Goal: Download file/media

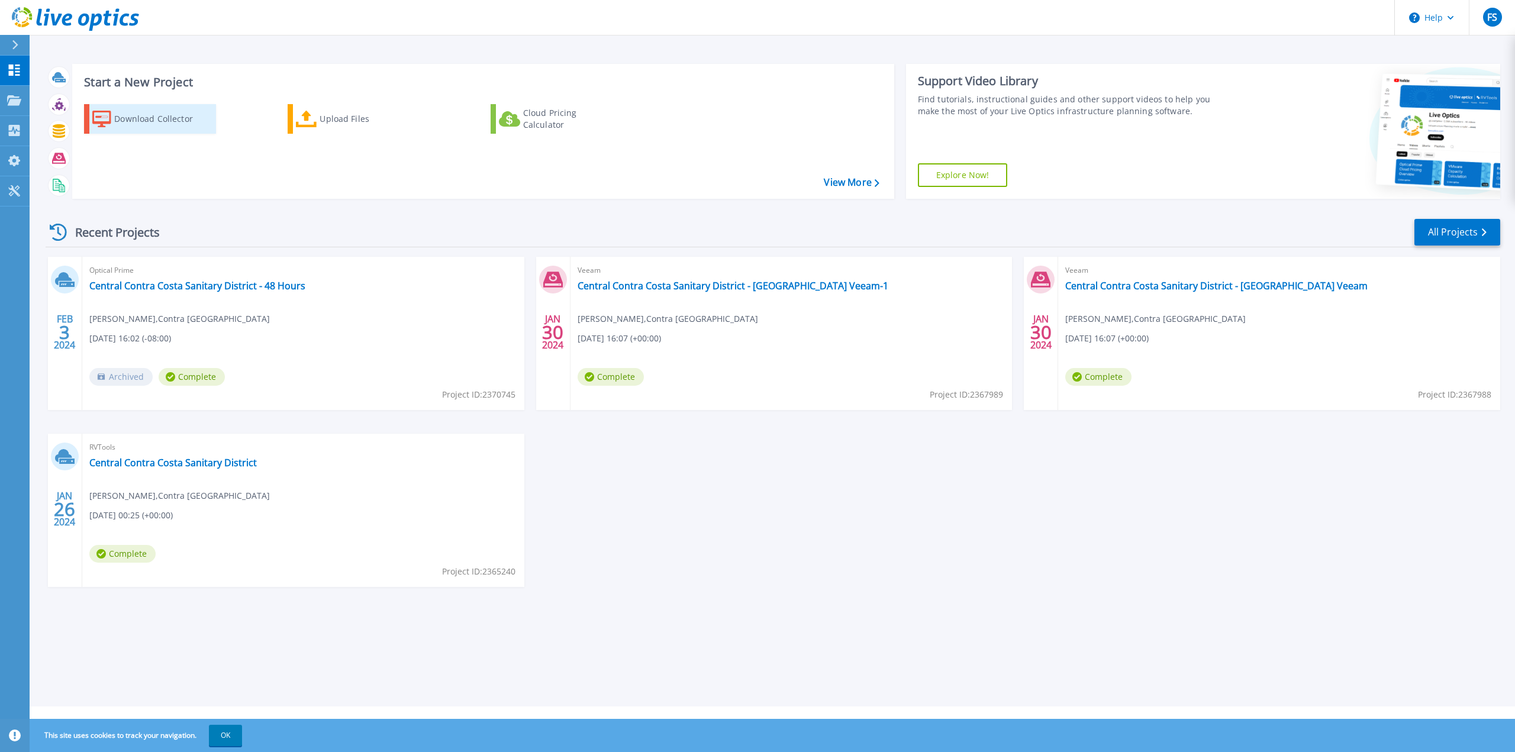
click at [152, 118] on div "Download Collector" at bounding box center [161, 119] width 95 height 24
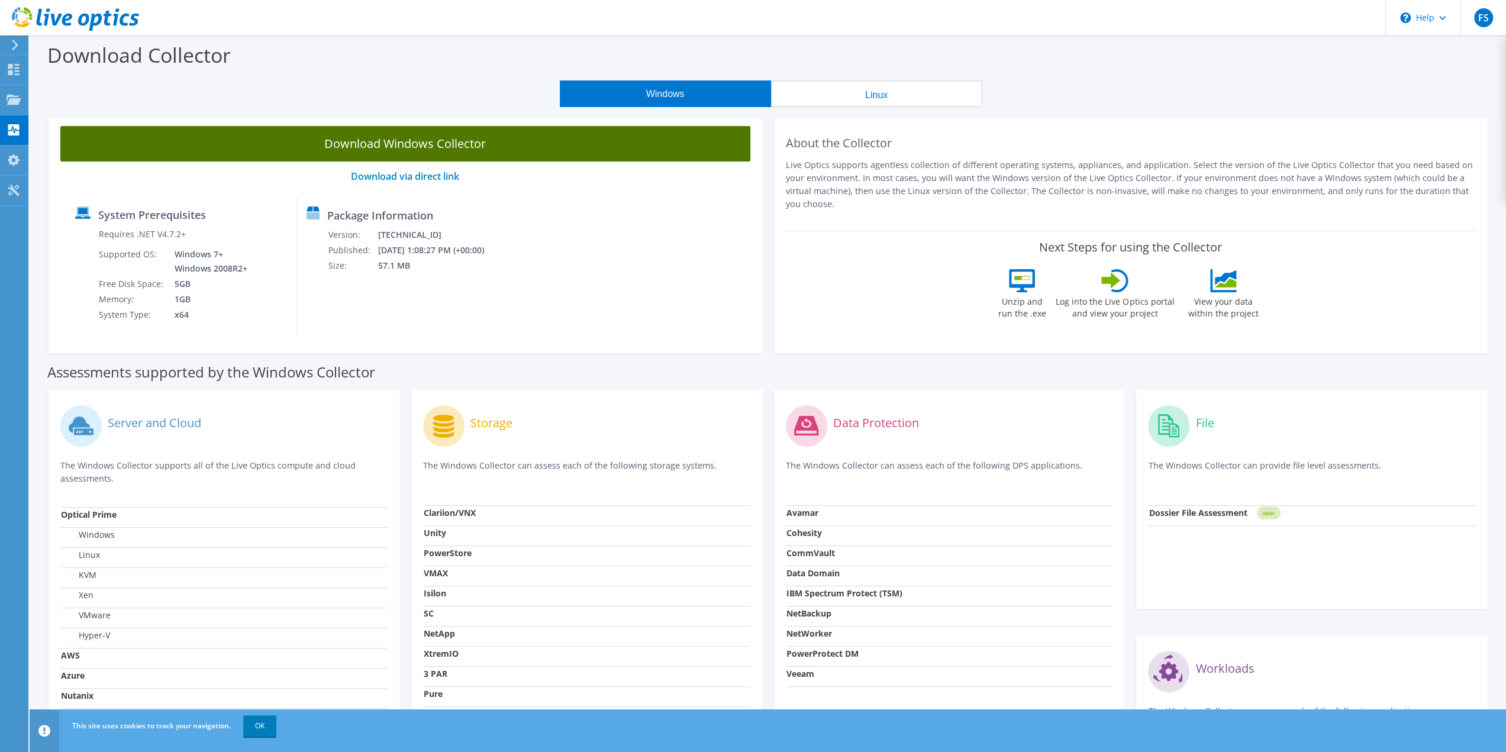
click at [425, 145] on link "Download Windows Collector" at bounding box center [405, 144] width 690 height 36
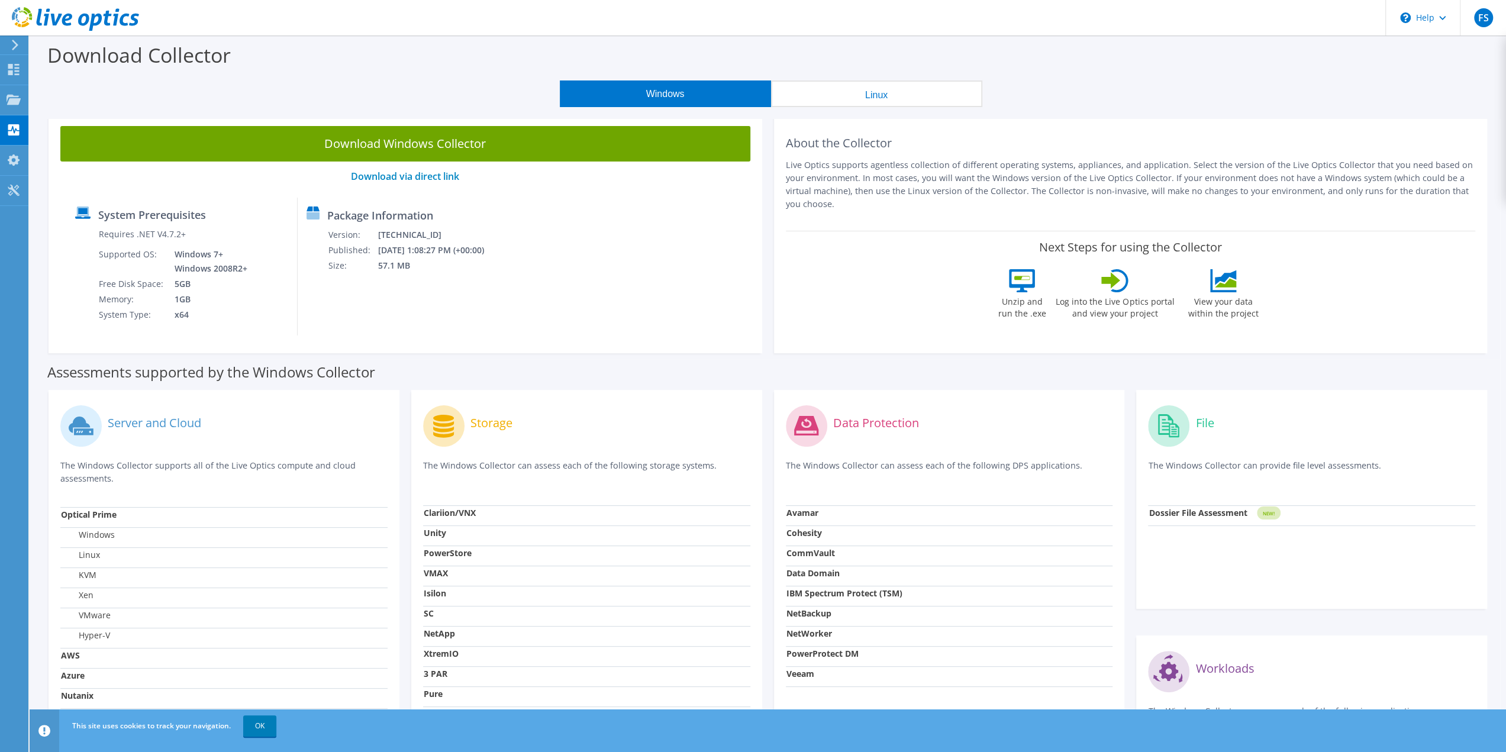
click at [527, 257] on div "System Prerequisites Requires .NET V4.7.2+ Supported OS: Windows 7+ Windows 200…" at bounding box center [405, 267] width 678 height 138
drag, startPoint x: 509, startPoint y: 159, endPoint x: 517, endPoint y: 159, distance: 8.3
click at [509, 159] on link "Download Windows Collector" at bounding box center [405, 144] width 690 height 36
click at [671, 278] on div "System Prerequisites Requires .NET V4.7.2+ Supported OS: Windows 7+ Windows 200…" at bounding box center [405, 267] width 678 height 138
click at [14, 106] on div at bounding box center [14, 101] width 14 height 13
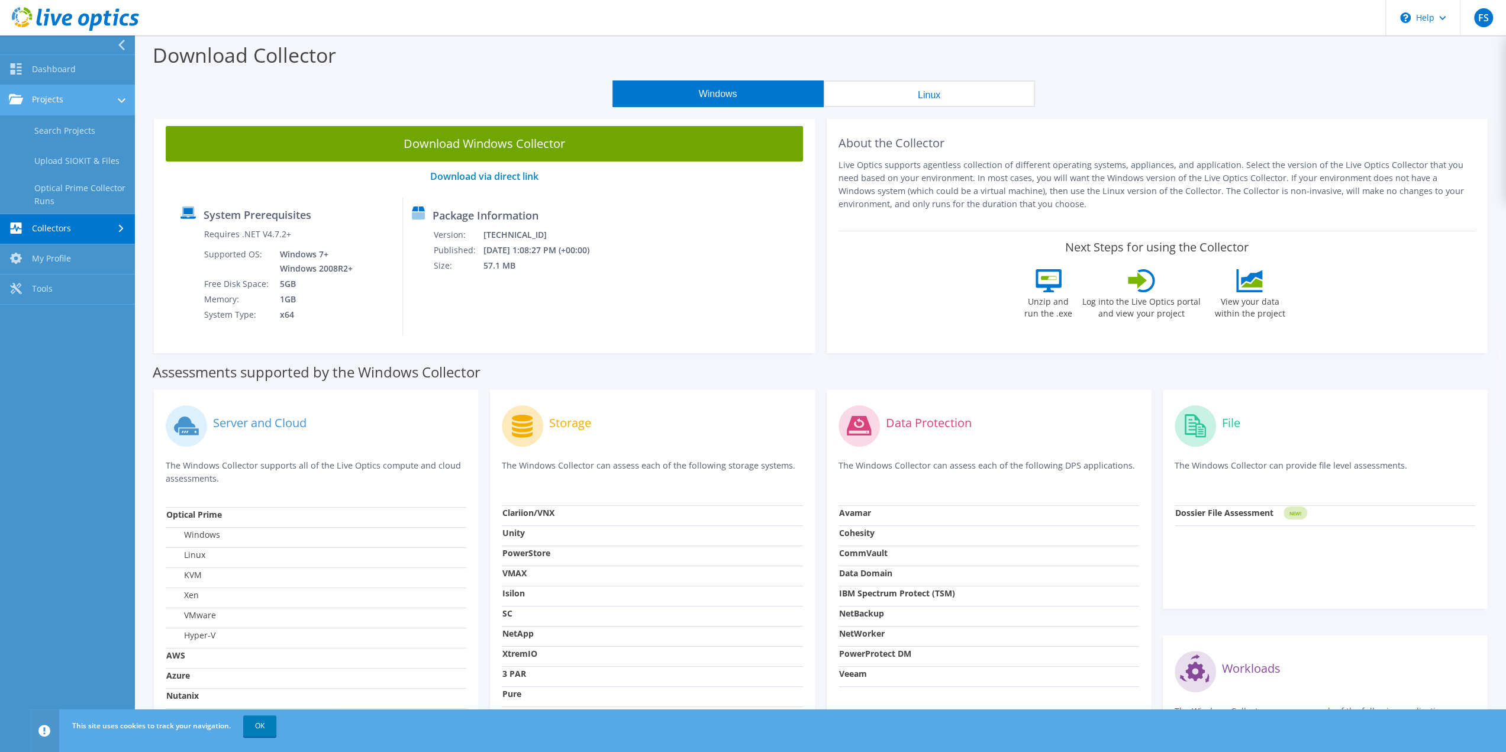
click at [50, 99] on link "Projects" at bounding box center [67, 100] width 135 height 30
click at [52, 105] on link "Projects" at bounding box center [67, 100] width 135 height 30
click at [71, 57] on link "Dashboard" at bounding box center [67, 70] width 135 height 30
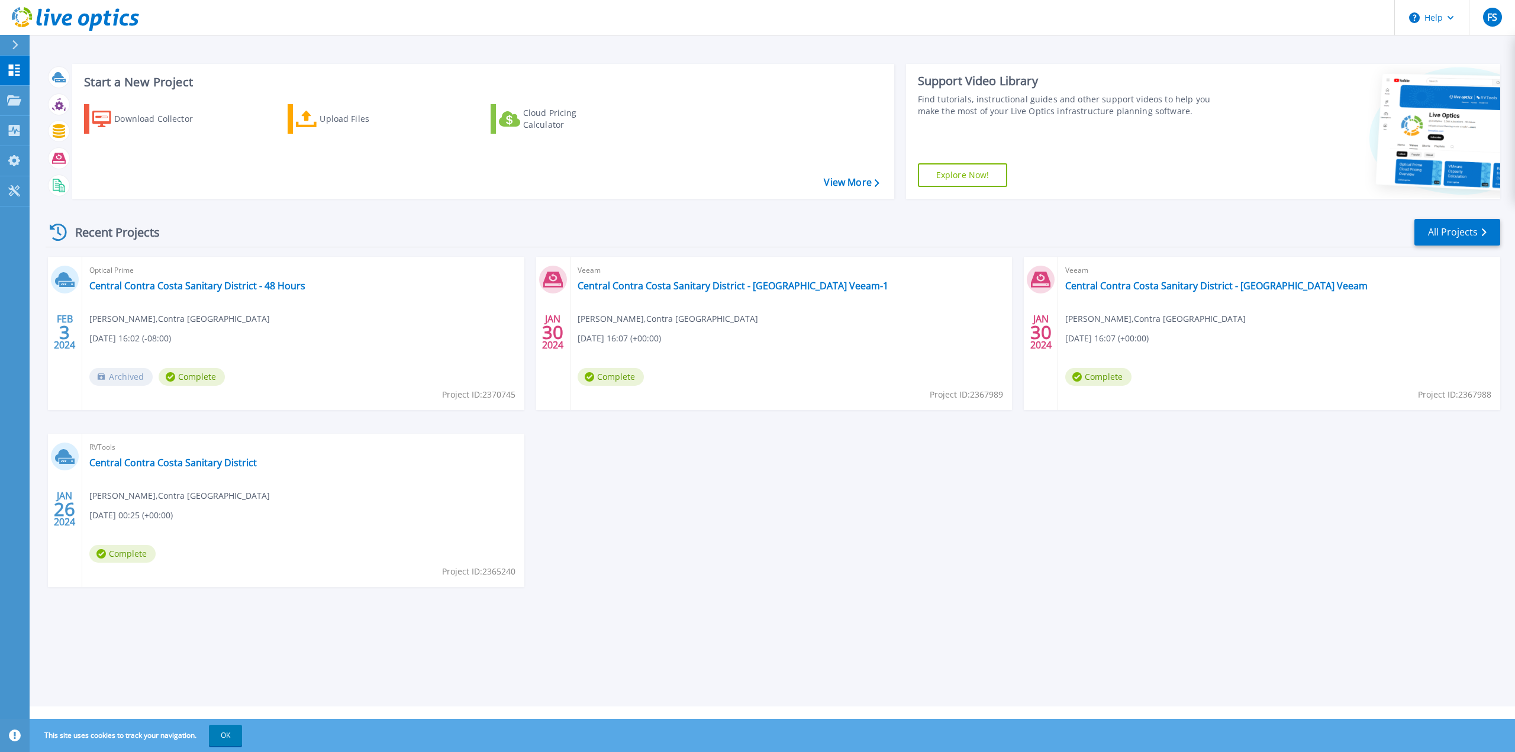
click at [1220, 493] on div "FEB 3 2024 Optical Prime Central Contra Costa Sanitary District - 48 Hours Fran…" at bounding box center [768, 434] width 1464 height 354
click at [286, 288] on link "Central Contra Costa Sanitary District - 48 Hours" at bounding box center [197, 286] width 216 height 12
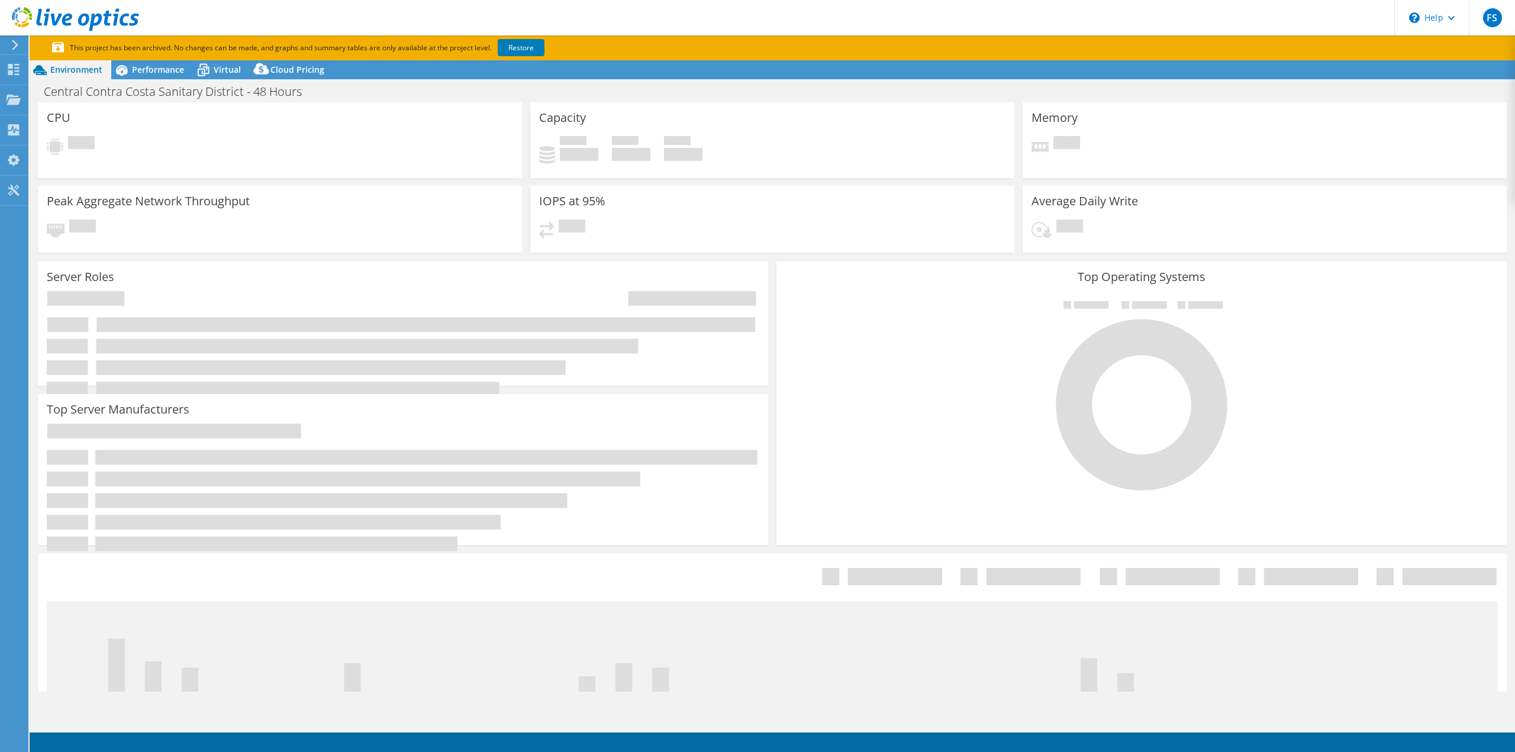
select select "USWest"
select select "USD"
